Goal: Transaction & Acquisition: Purchase product/service

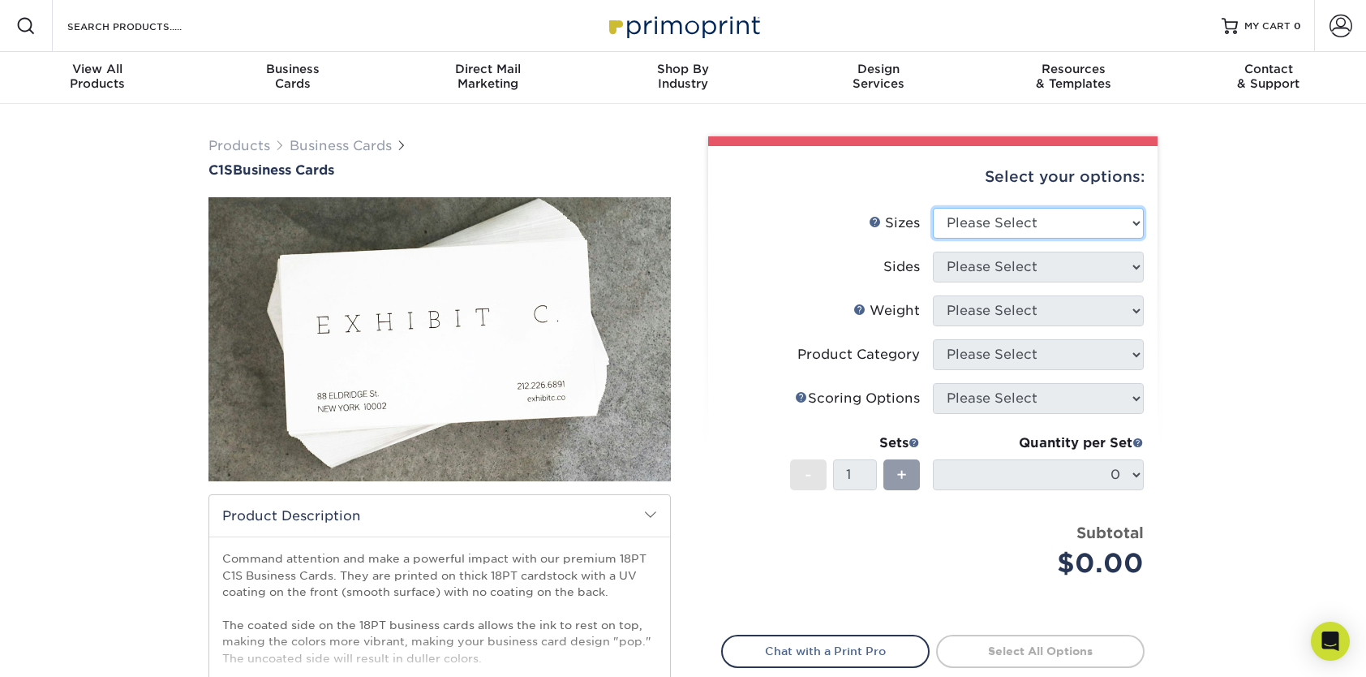
click at [1084, 224] on select "Please Select 2" x 3.5" - Standard 2.125" x 3.375" - European 2.5" x 2.5" - Squ…" at bounding box center [1038, 223] width 211 height 31
select select "2.00x3.50"
click at [933, 208] on select "Please Select 2" x 3.5" - Standard 2.125" x 3.375" - European 2.5" x 2.5" - Squ…" at bounding box center [1038, 223] width 211 height 31
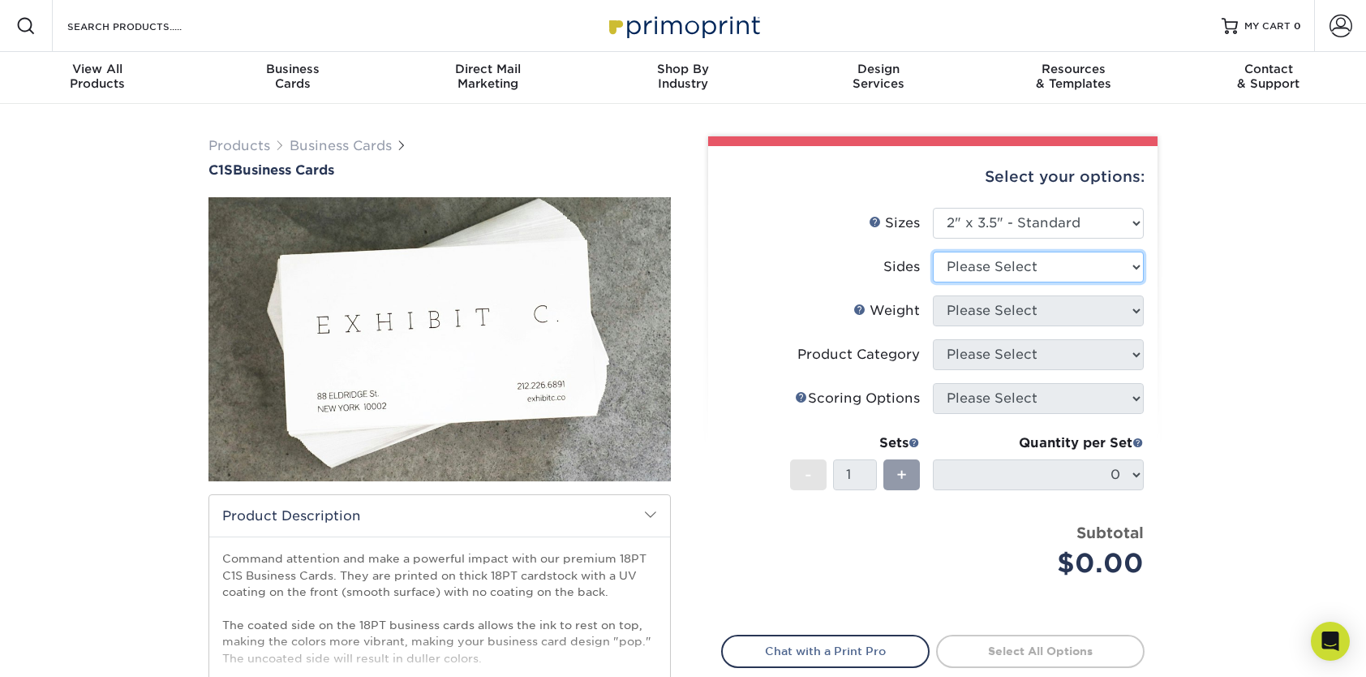
click at [1042, 275] on select "Please Select Print Both Sides Print Front Only" at bounding box center [1038, 267] width 211 height 31
select select "32d3c223-f82c-492b-b915-ba065a00862f"
click at [933, 252] on select "Please Select Print Both Sides Print Front Only" at bounding box center [1038, 267] width 211 height 31
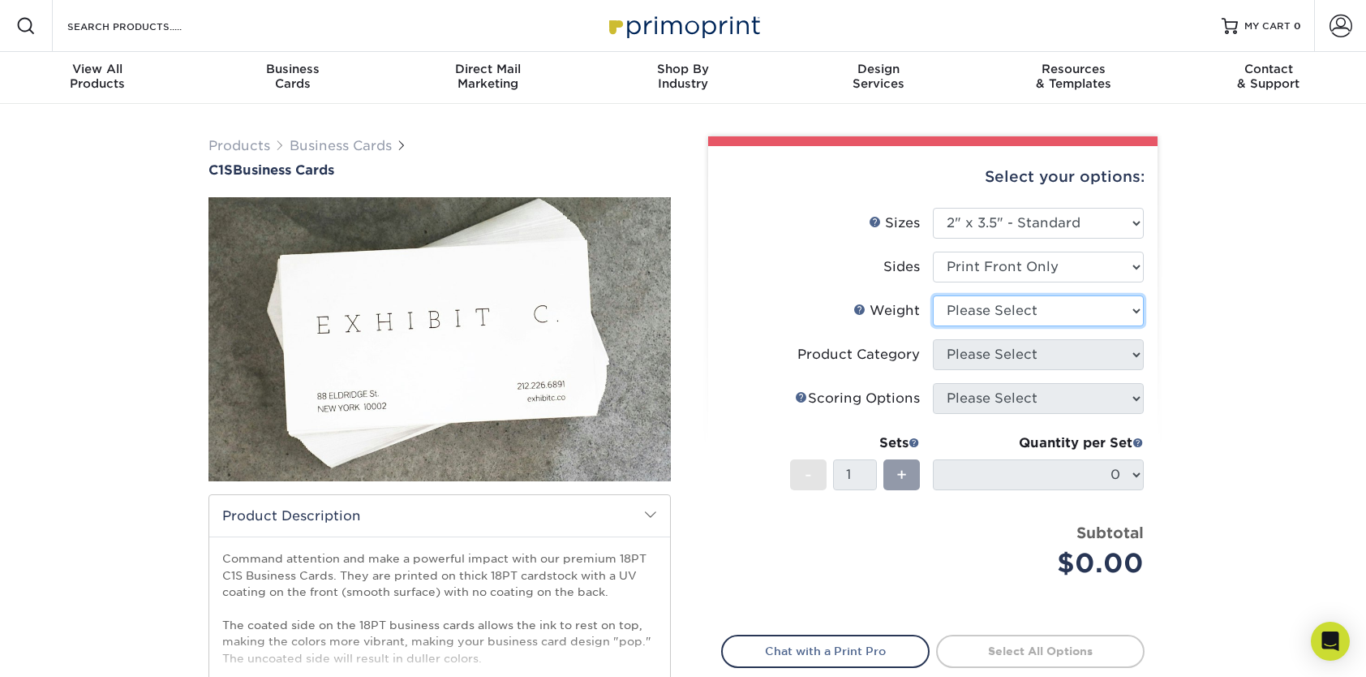
click at [1020, 310] on select "Please Select 18PT C1S" at bounding box center [1038, 310] width 211 height 31
select select "18PTC1S"
click at [933, 295] on select "Please Select 18PT C1S" at bounding box center [1038, 310] width 211 height 31
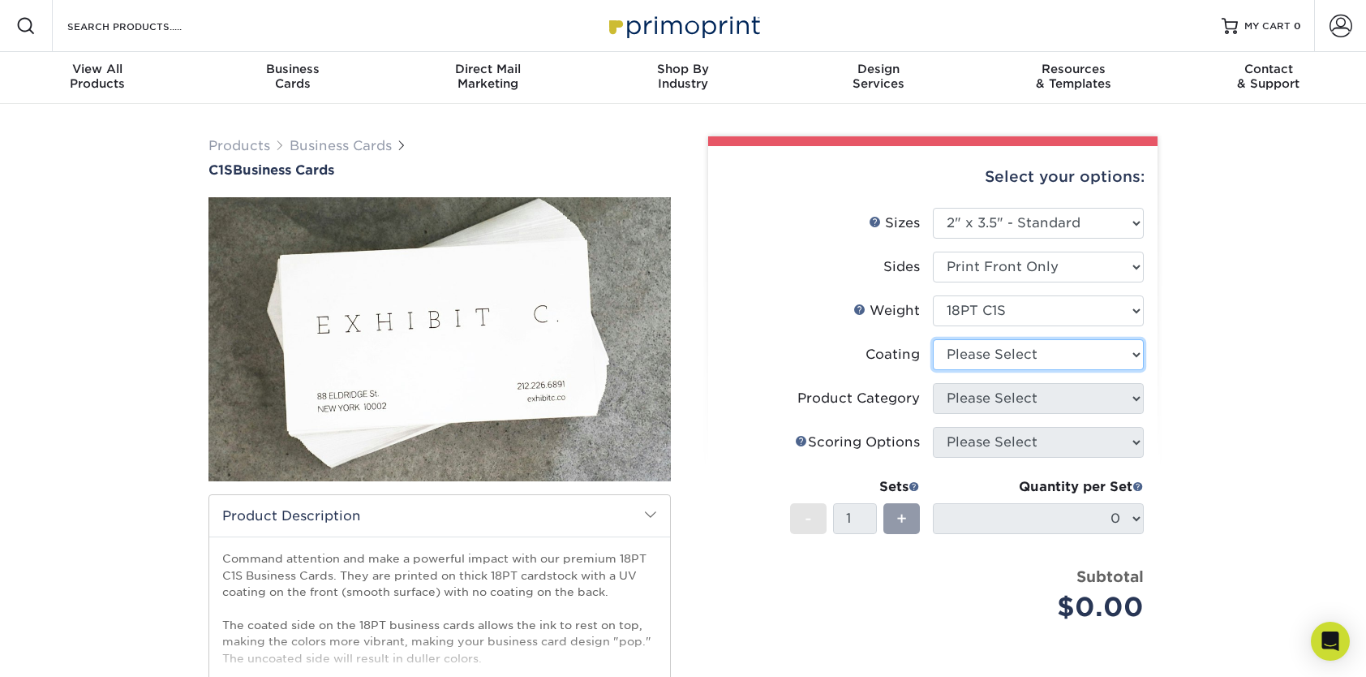
click at [1003, 357] on select at bounding box center [1038, 354] width 211 height 31
select select "3e7618de-abca-4bda-9f97-8b9129e913d8"
click at [933, 339] on select at bounding box center [1038, 354] width 211 height 31
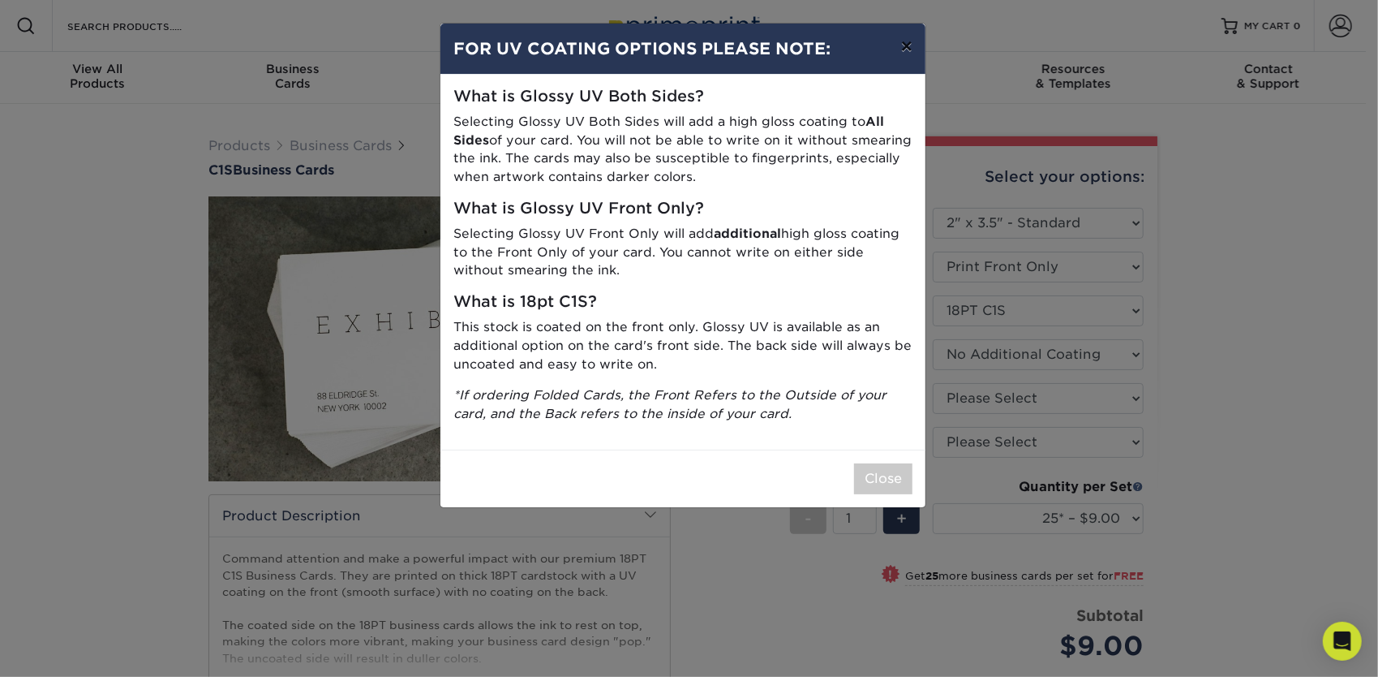
click at [902, 49] on button "×" at bounding box center [906, 46] width 37 height 45
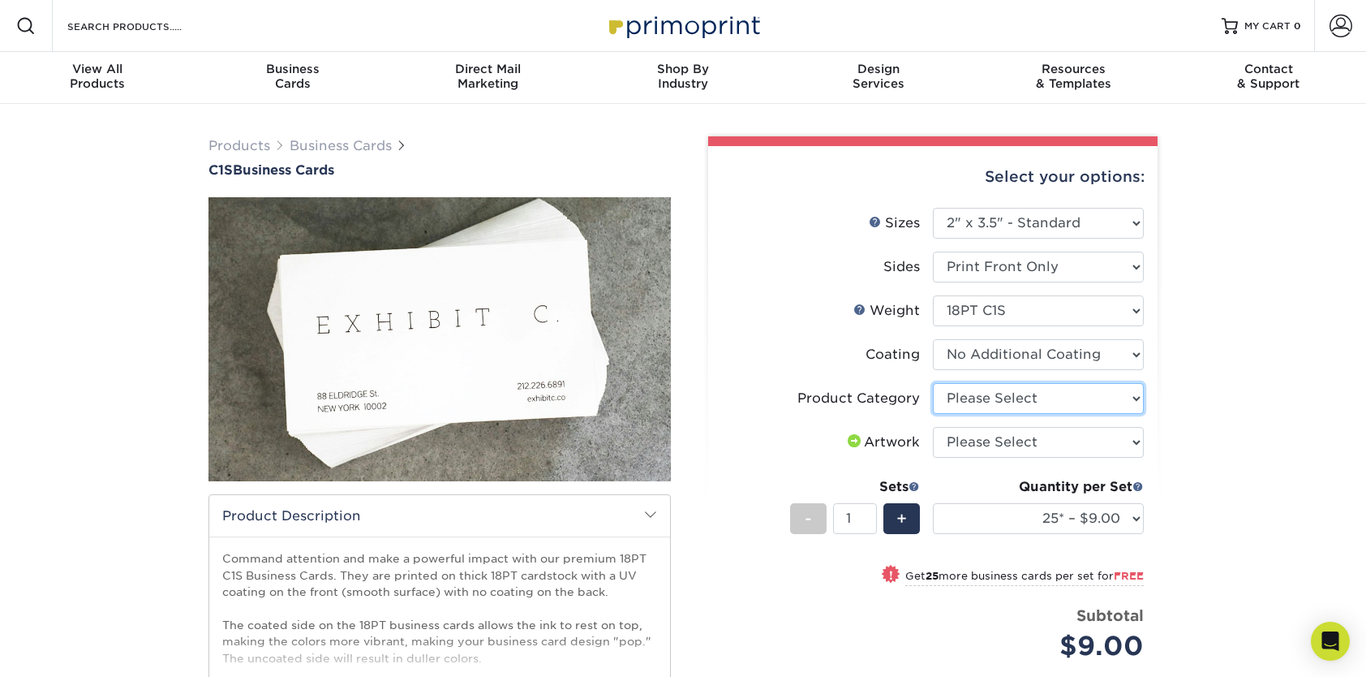
click at [1036, 404] on select "Please Select Business Cards" at bounding box center [1038, 398] width 211 height 31
select select "3b5148f1-0588-4f88-a218-97bcfdce65c1"
click at [933, 383] on select "Please Select Business Cards" at bounding box center [1038, 398] width 211 height 31
click at [1016, 441] on select "Please Select I will upload files I need a design - $100" at bounding box center [1038, 442] width 211 height 31
select select "upload"
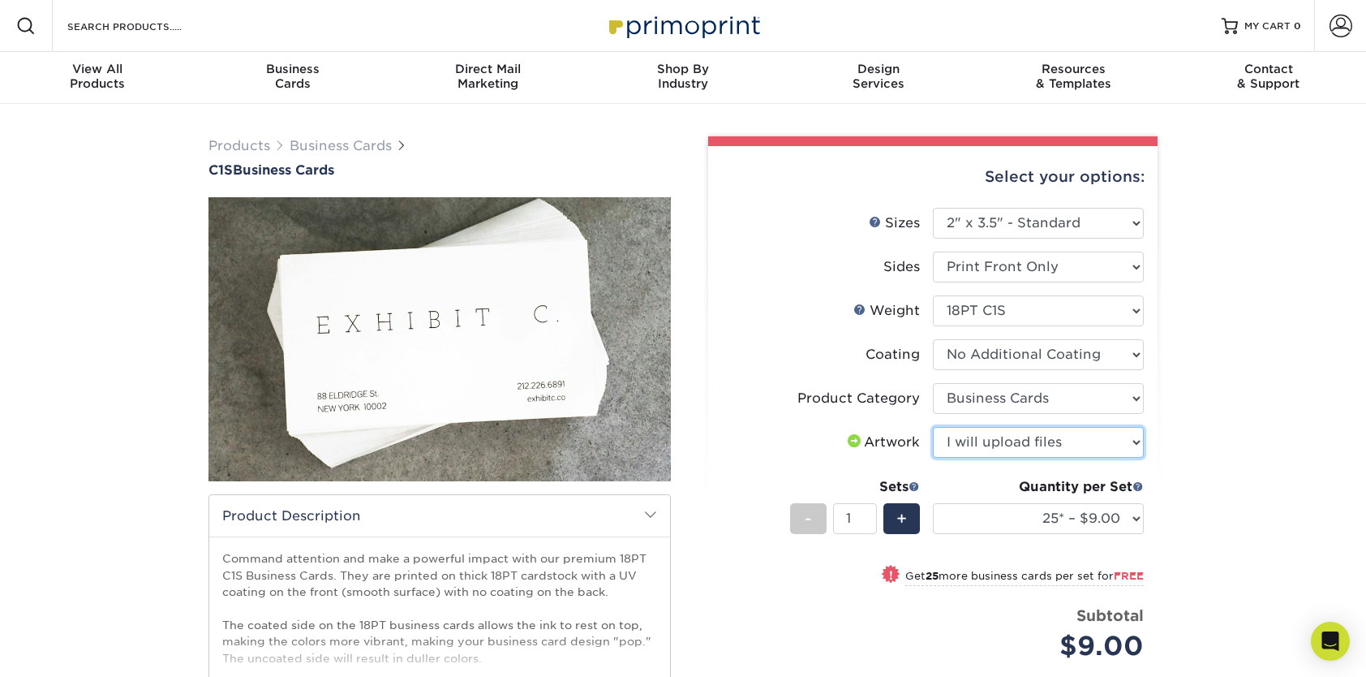
click at [933, 427] on select "Please Select I will upload files I need a design - $100" at bounding box center [1038, 442] width 211 height 31
click at [1129, 521] on select "25* – $9.00 50* – $9.00 75* – $9.00 100* – $9.00 250* – $19.00 500 – $37.00 100…" at bounding box center [1038, 518] width 211 height 31
select select "250* – $19.00"
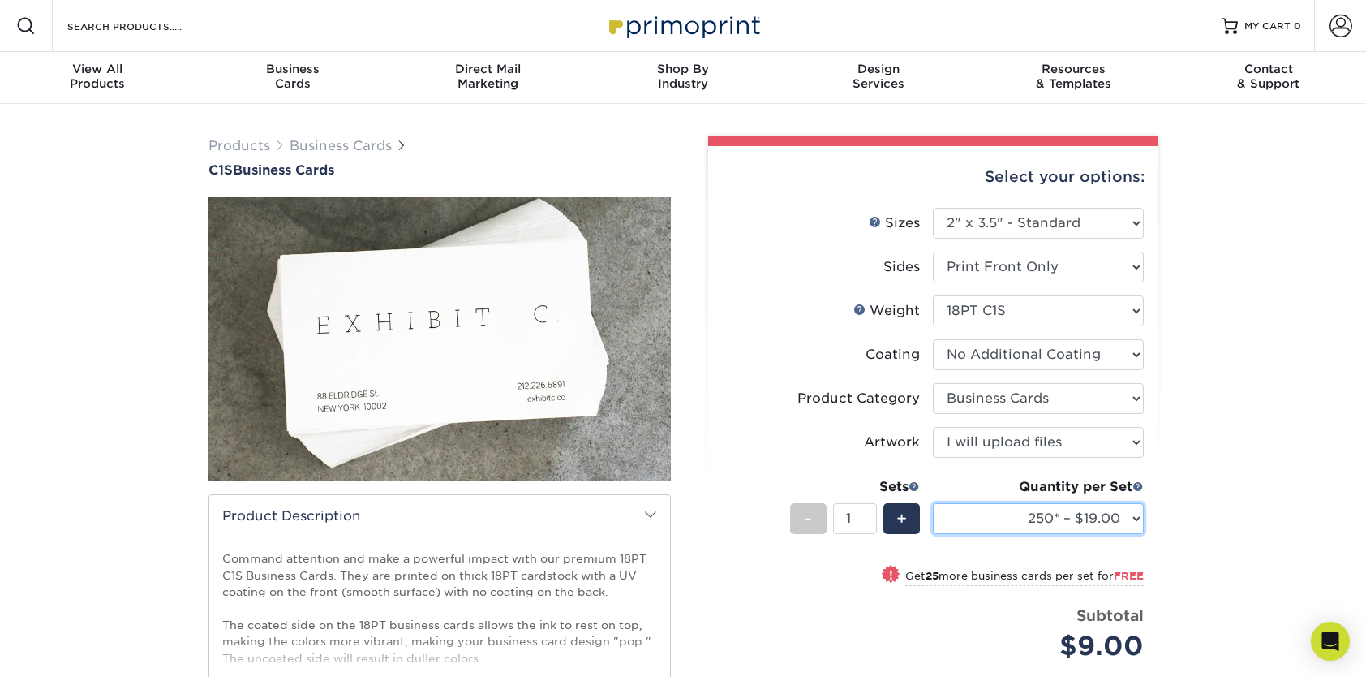
click at [933, 503] on select "25* – $9.00 50* – $9.00 75* – $9.00 100* – $9.00 250* – $19.00 500 – $37.00 100…" at bounding box center [1038, 518] width 211 height 31
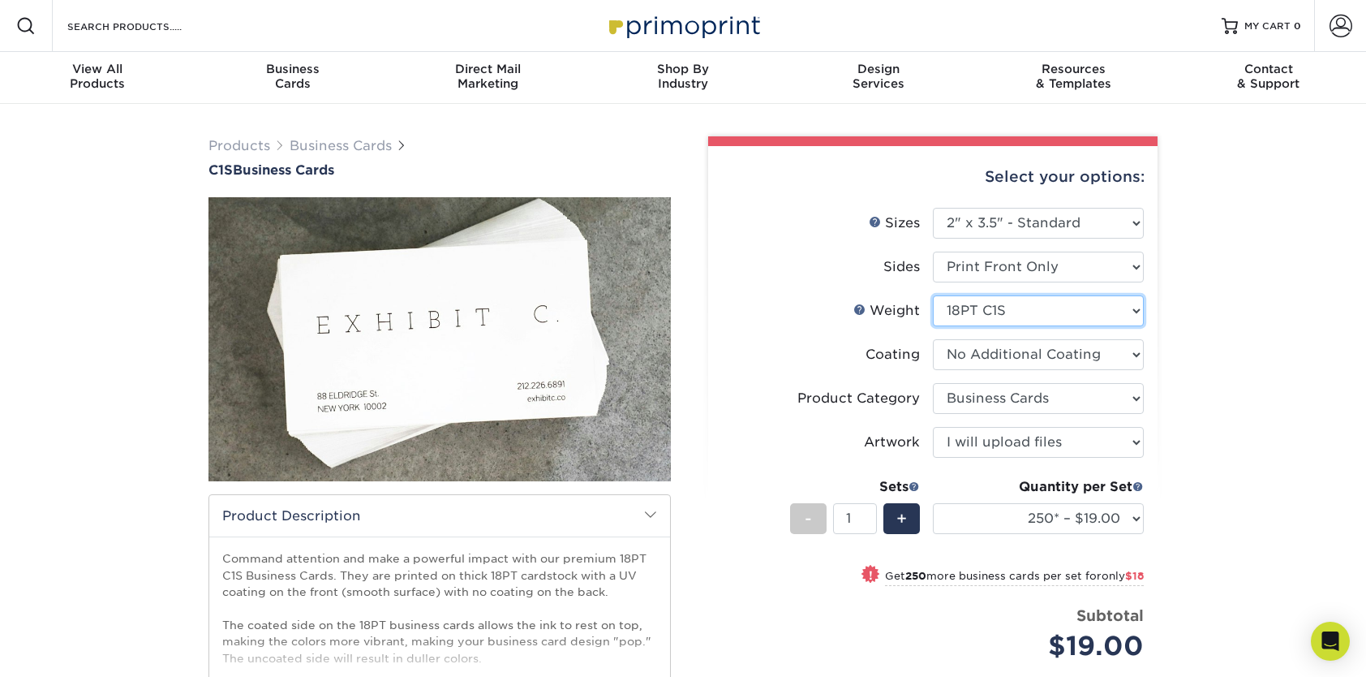
click at [1094, 318] on select "Please Select 18PT C1S" at bounding box center [1038, 310] width 211 height 31
click at [1095, 318] on select "Please Select 18PT C1S" at bounding box center [1038, 310] width 211 height 31
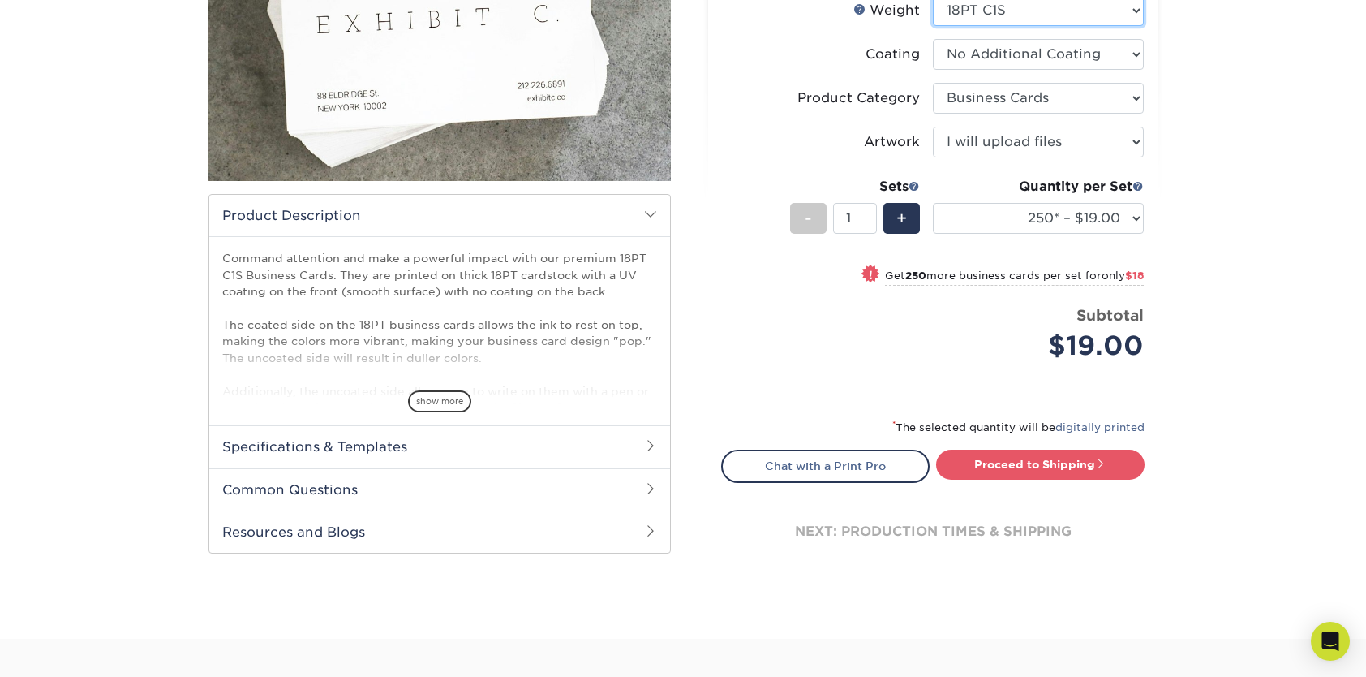
scroll to position [298, 0]
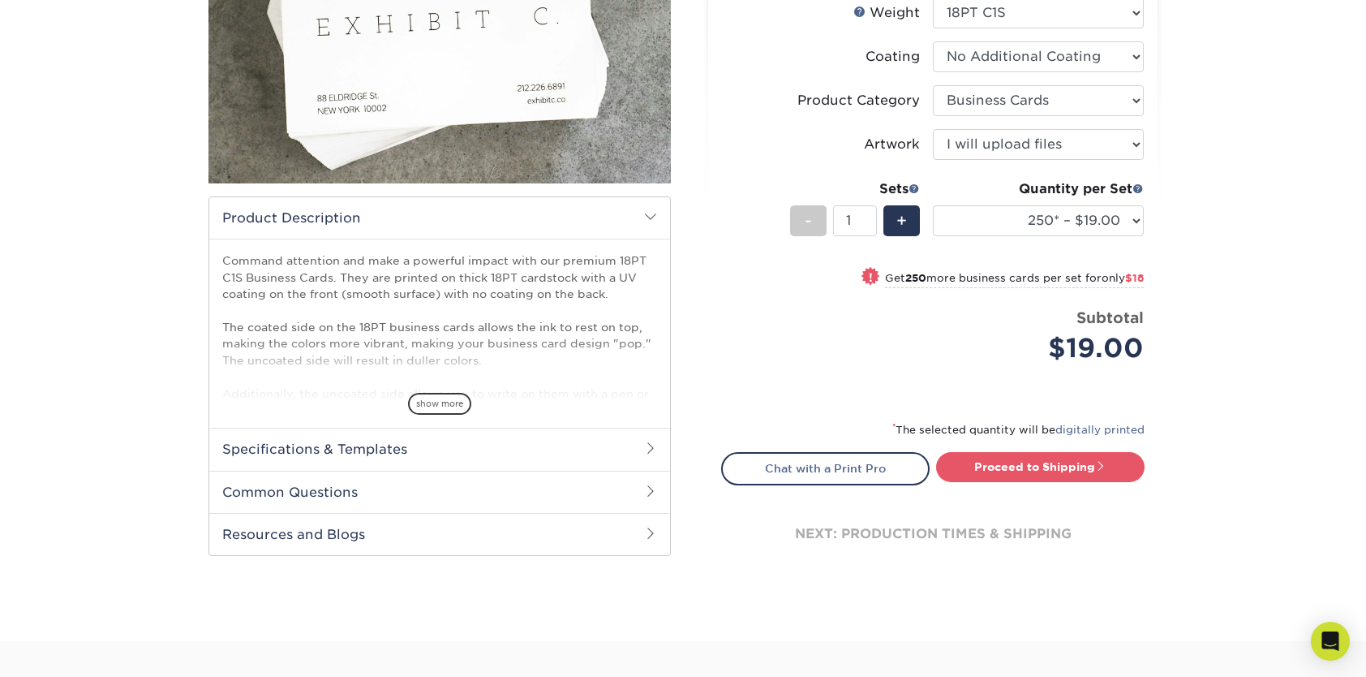
click at [341, 487] on h2 "Common Questions" at bounding box center [439, 492] width 461 height 42
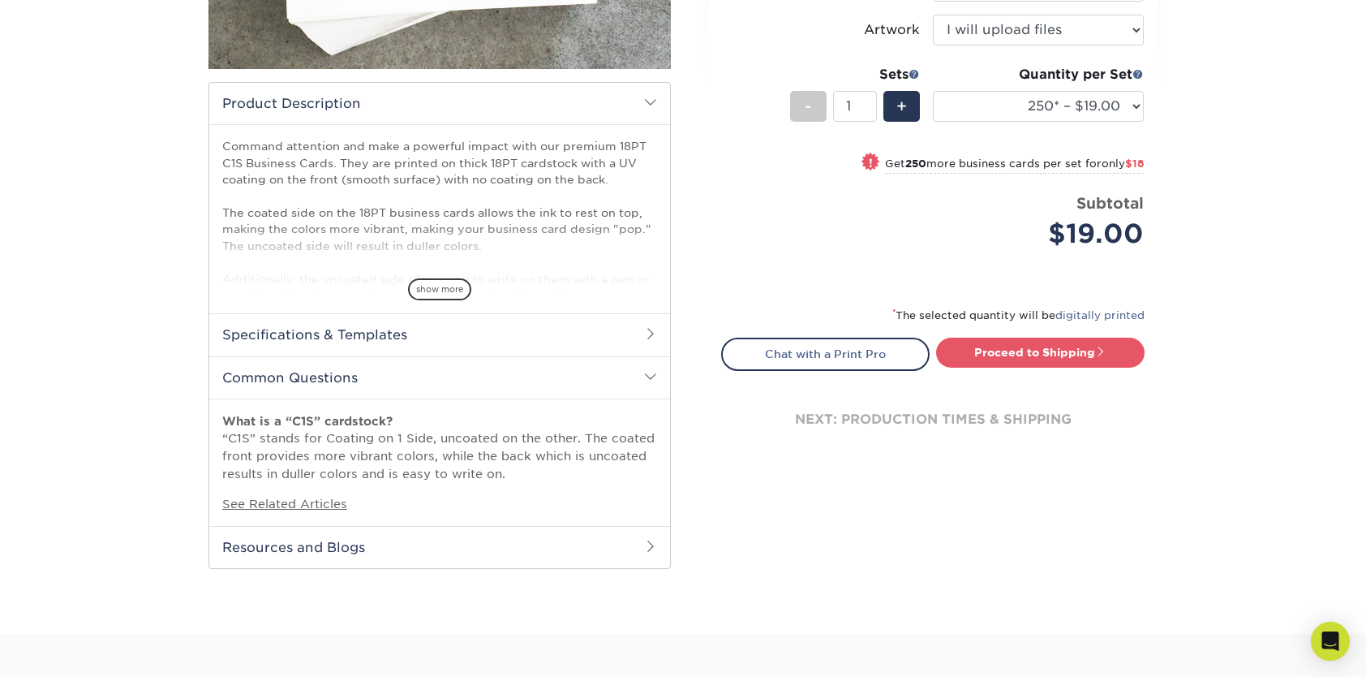
scroll to position [428, 0]
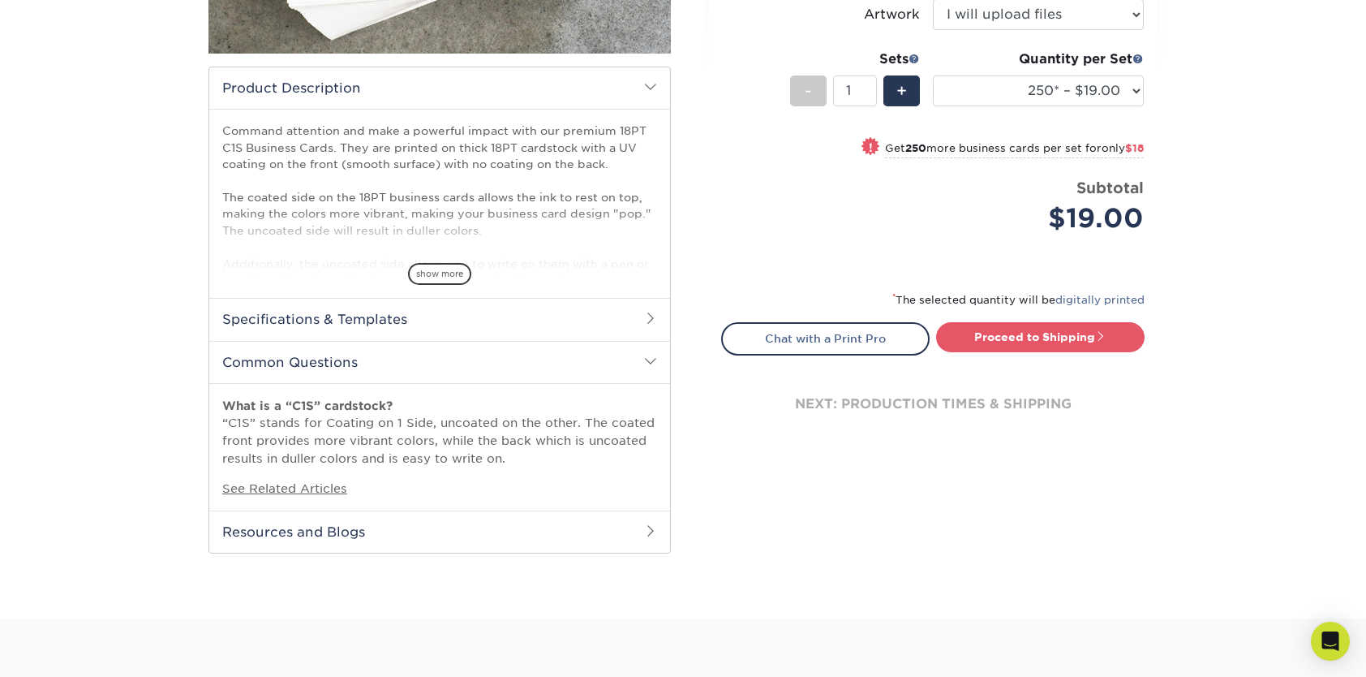
click at [303, 363] on h2 "Common Questions" at bounding box center [439, 362] width 461 height 42
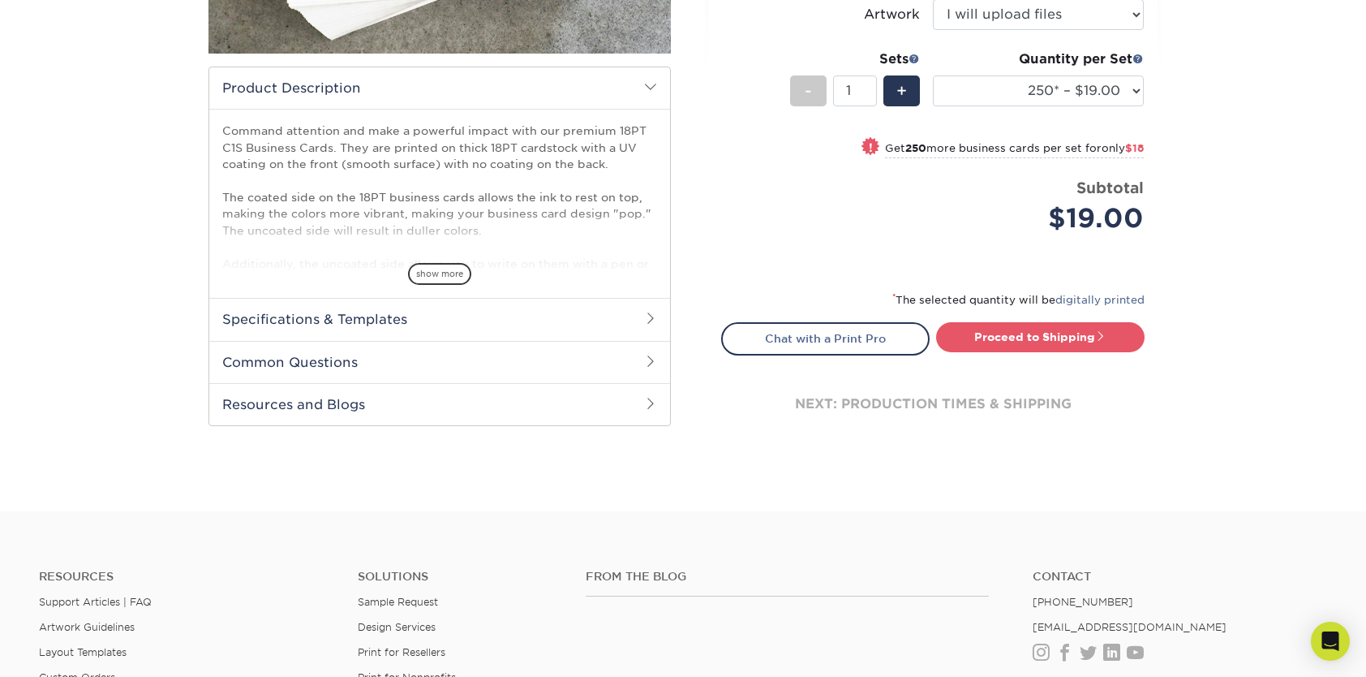
click at [303, 363] on h2 "Common Questions" at bounding box center [439, 362] width 461 height 42
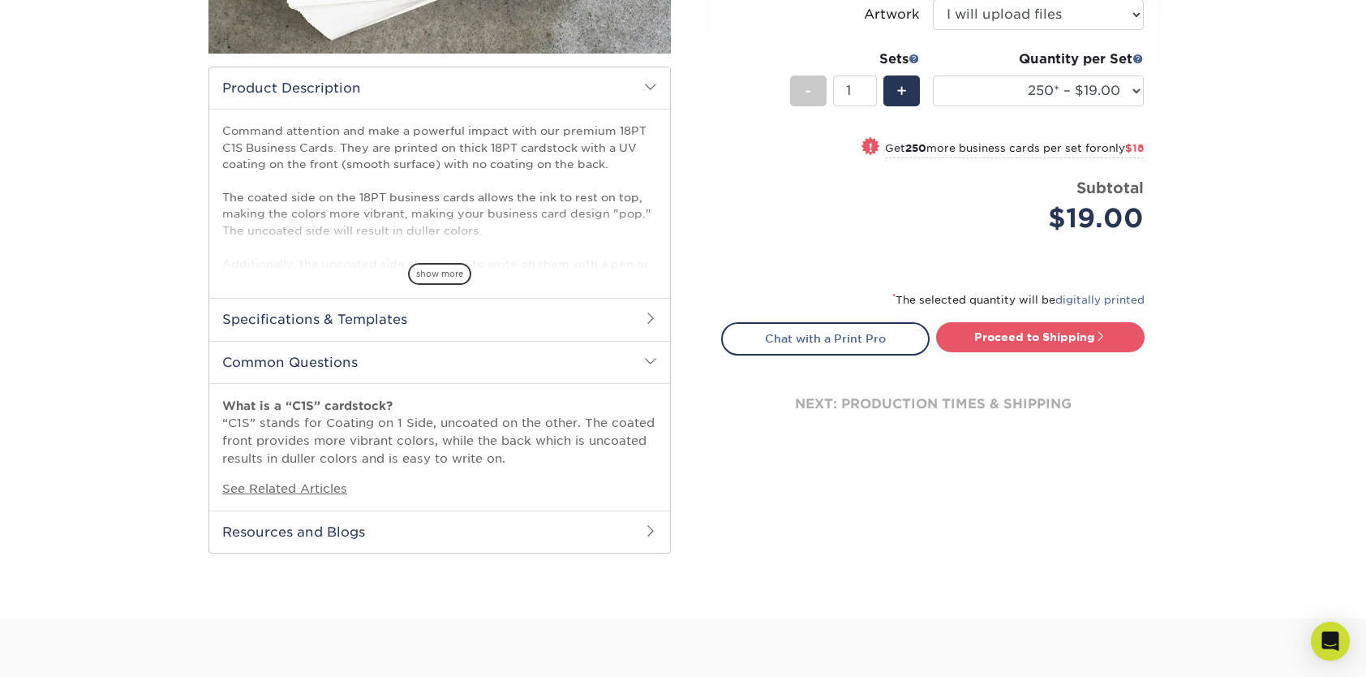
click at [305, 363] on h2 "Common Questions" at bounding box center [439, 362] width 461 height 42
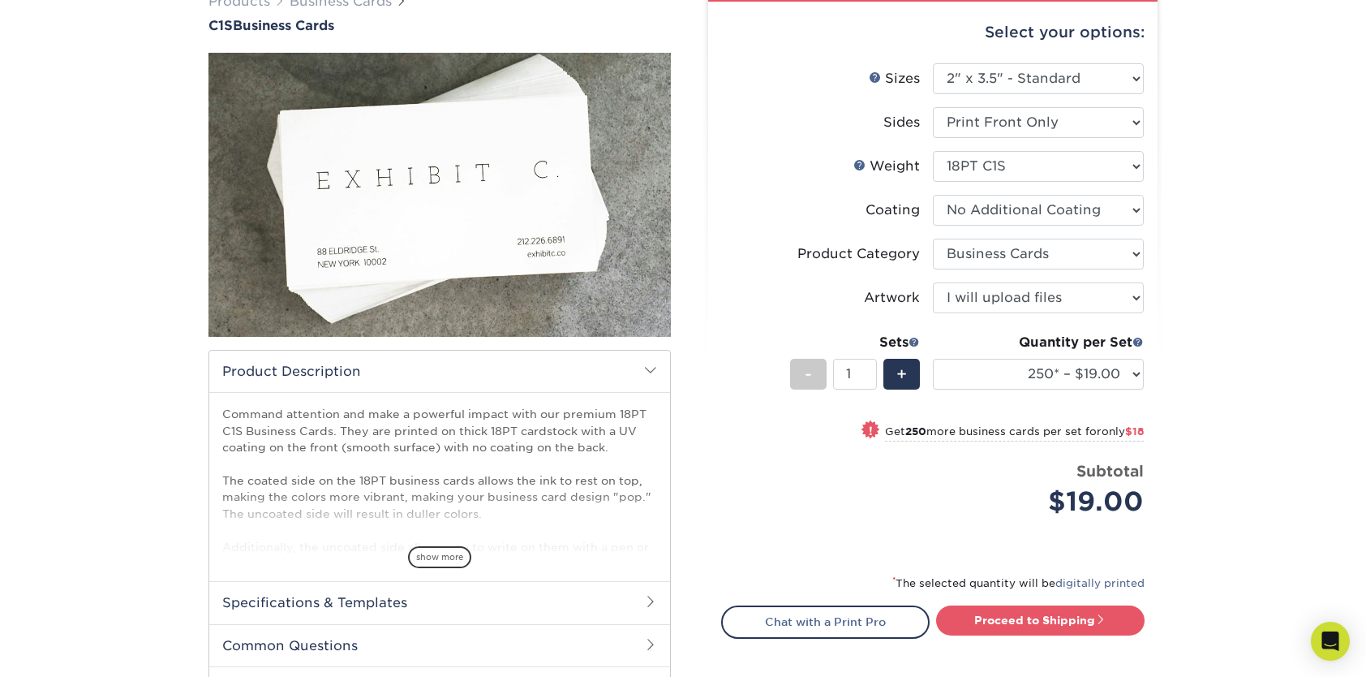
scroll to position [0, 0]
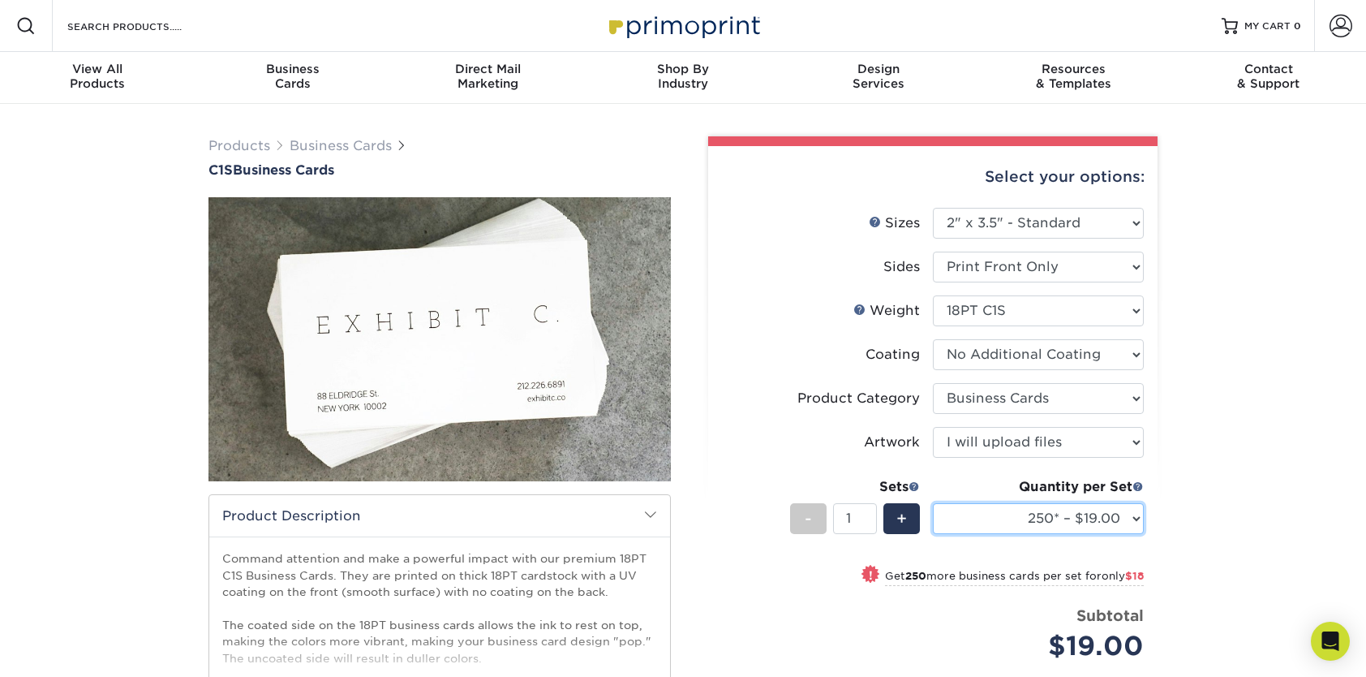
click at [1097, 519] on select "25* – $9.00 50* – $9.00 75* – $9.00 100* – $9.00 250* – $19.00 500 – $37.00 100…" at bounding box center [1038, 518] width 211 height 31
click at [933, 503] on select "25* – $9.00 50* – $9.00 75* – $9.00 100* – $9.00 250* – $19.00 500 – $37.00 100…" at bounding box center [1038, 518] width 211 height 31
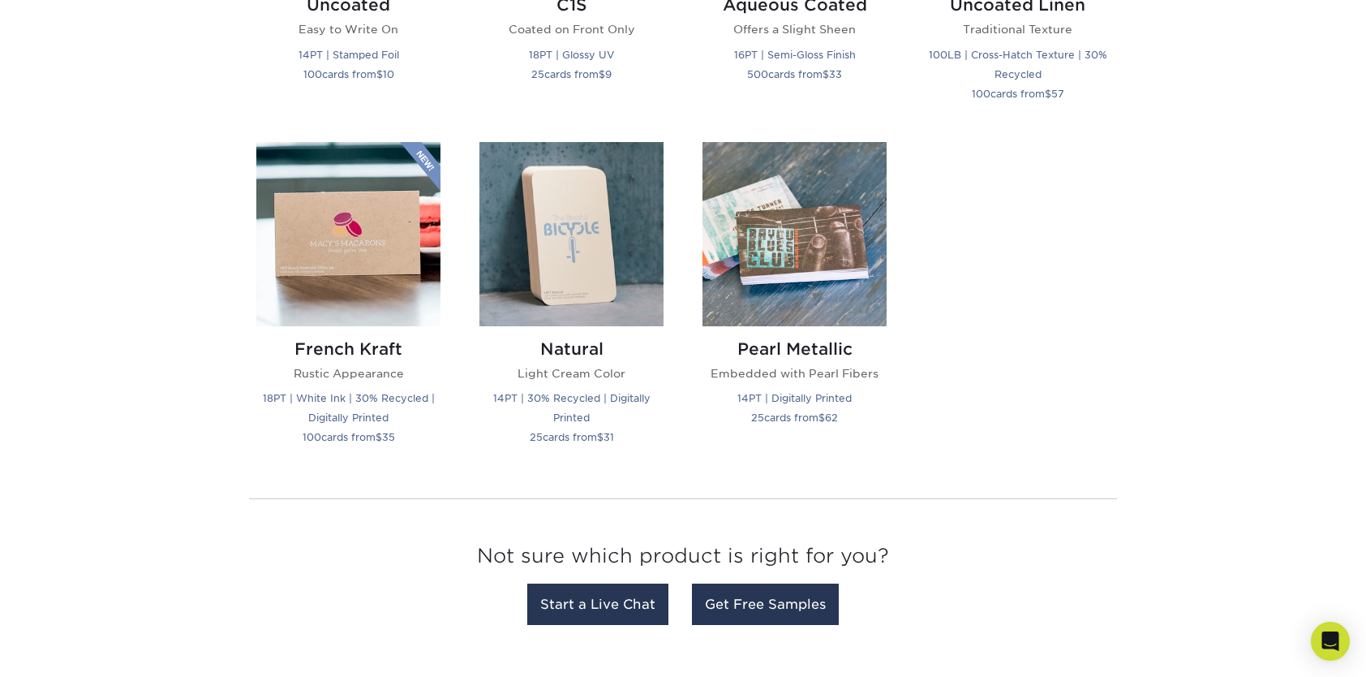
scroll to position [1719, 0]
